Goal: Task Accomplishment & Management: Complete application form

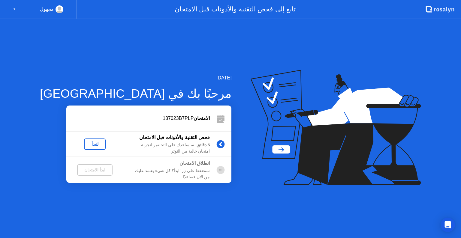
click at [86, 144] on div "لنبدأ" at bounding box center [94, 144] width 17 height 5
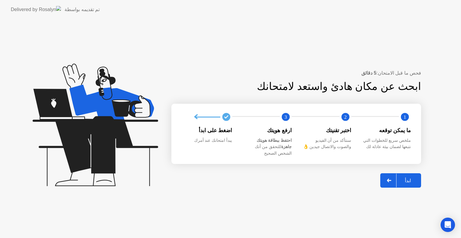
click at [396, 178] on div at bounding box center [389, 181] width 14 height 14
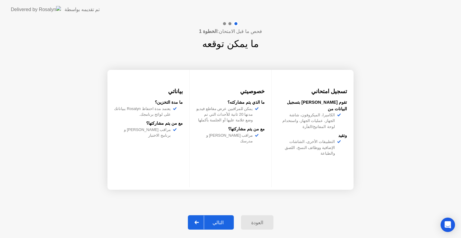
click at [204, 223] on div at bounding box center [197, 223] width 14 height 14
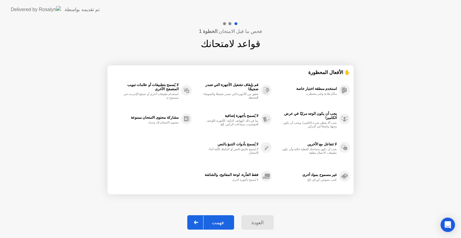
click at [204, 223] on div at bounding box center [196, 223] width 14 height 14
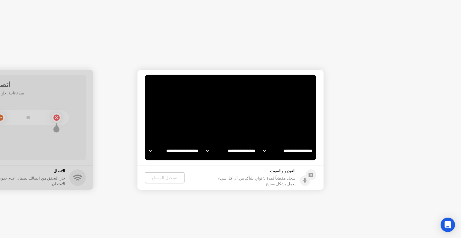
select select "**********"
select select "*******"
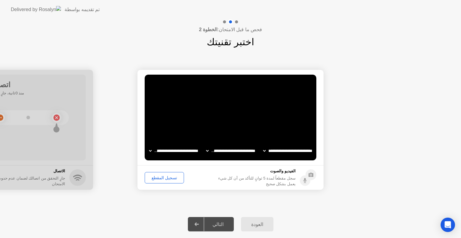
click at [199, 225] on icon at bounding box center [197, 225] width 4 height 4
click at [197, 222] on div at bounding box center [197, 225] width 14 height 14
click at [150, 151] on select "**********" at bounding box center [173, 151] width 51 height 12
click at [151, 151] on select "**********" at bounding box center [173, 151] width 51 height 12
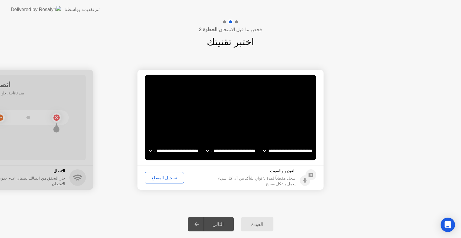
click at [199, 225] on icon at bounding box center [197, 225] width 4 height 4
click at [161, 178] on div "تسجيل المقطع" at bounding box center [164, 178] width 35 height 5
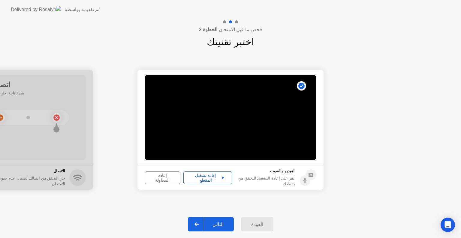
click at [198, 178] on div "إعادة تشغيل المقطع" at bounding box center [208, 178] width 45 height 10
click at [167, 178] on div "إعادة المحاولة" at bounding box center [163, 178] width 32 height 10
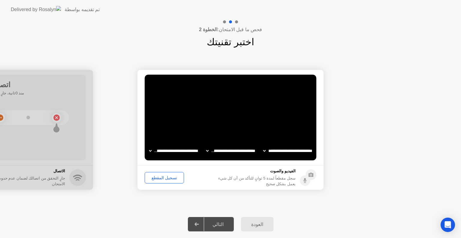
click at [167, 178] on div "تسجيل المقطع" at bounding box center [164, 178] width 35 height 5
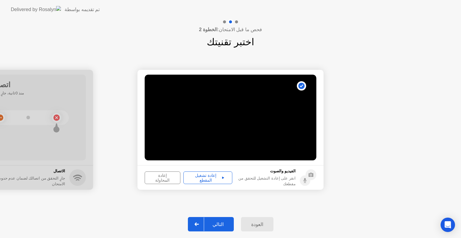
click at [195, 179] on div "إعادة تشغيل المقطع" at bounding box center [208, 178] width 45 height 10
click at [220, 223] on div "التالي" at bounding box center [218, 225] width 28 height 6
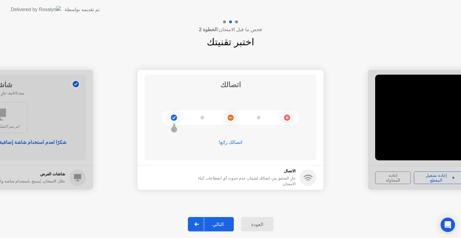
click at [197, 221] on div at bounding box center [197, 225] width 14 height 14
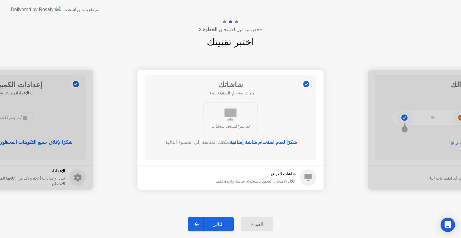
click at [197, 221] on div at bounding box center [197, 225] width 14 height 14
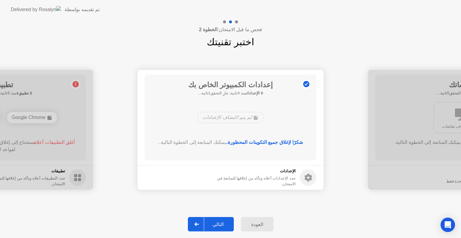
click at [197, 221] on div at bounding box center [197, 225] width 14 height 14
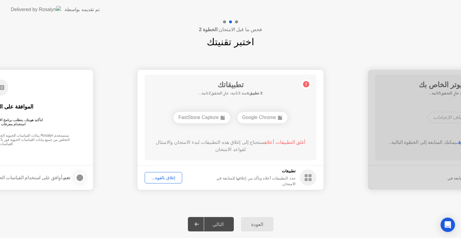
click at [165, 178] on div "إغلاق بالقوة..." at bounding box center [163, 178] width 33 height 5
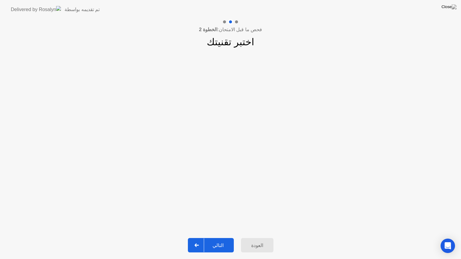
click at [213, 238] on div "التالي" at bounding box center [218, 246] width 28 height 6
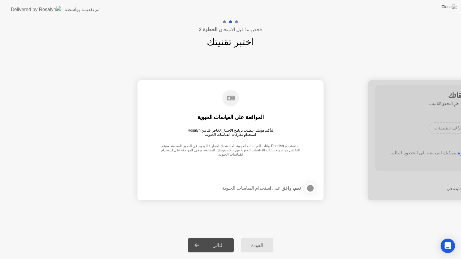
click at [213, 238] on div "التالي" at bounding box center [218, 246] width 28 height 6
click at [311, 187] on div at bounding box center [310, 188] width 7 height 7
click at [204, 238] on div at bounding box center [197, 246] width 14 height 14
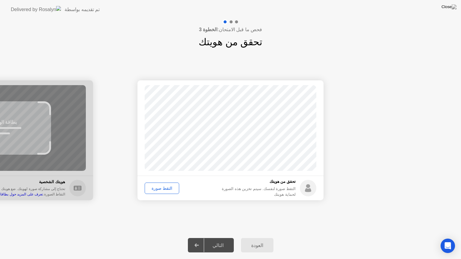
click at [160, 189] on div "التقط صورة" at bounding box center [162, 188] width 30 height 5
click at [199, 238] on icon at bounding box center [197, 246] width 5 height 4
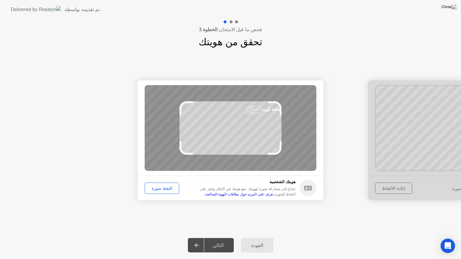
click at [155, 189] on div "التقط صورة" at bounding box center [162, 188] width 30 height 5
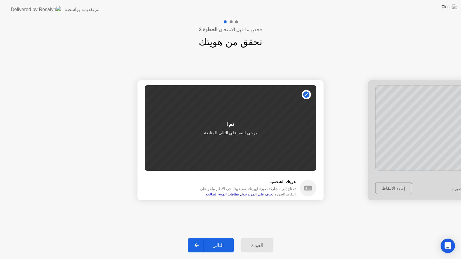
click at [199, 238] on icon at bounding box center [197, 246] width 4 height 4
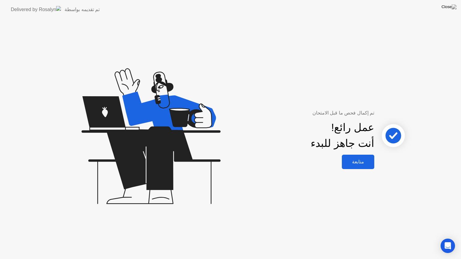
click at [360, 161] on div "متابعة" at bounding box center [358, 162] width 29 height 6
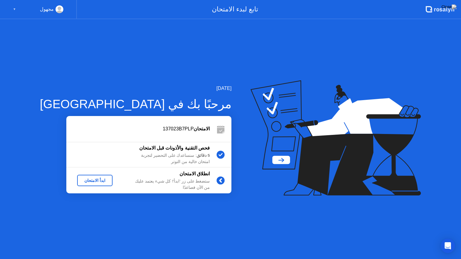
click at [80, 182] on div "ابدأ الامتحان" at bounding box center [95, 180] width 31 height 5
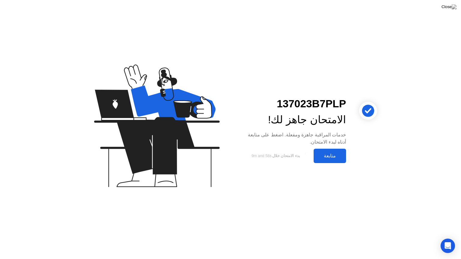
click at [331, 157] on div "متابعة" at bounding box center [330, 156] width 29 height 6
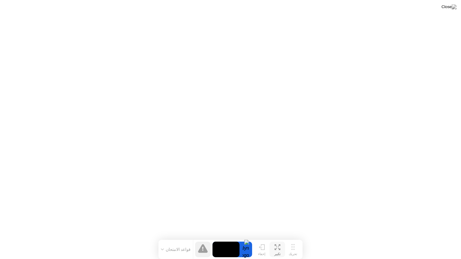
click at [279, 238] on icon at bounding box center [279, 246] width 2 height 2
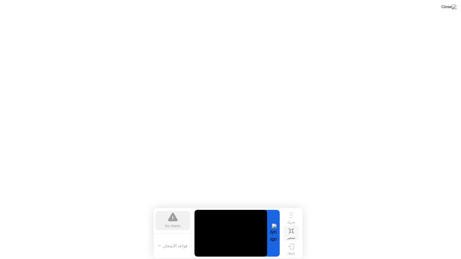
click at [293, 233] on icon at bounding box center [292, 232] width 6 height 6
